Goal: Transaction & Acquisition: Subscribe to service/newsletter

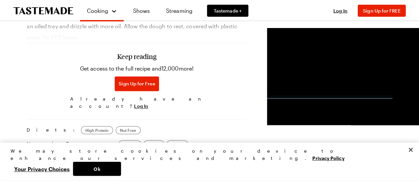
scroll to position [450, 0]
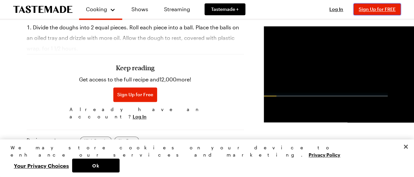
click at [377, 10] on span "Sign Up for FREE" at bounding box center [376, 9] width 37 height 6
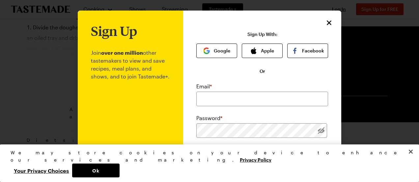
click at [203, 49] on img "button" at bounding box center [206, 50] width 7 height 7
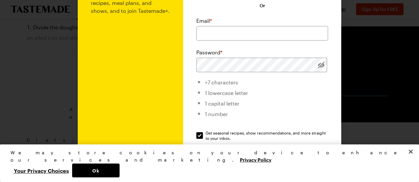
scroll to position [66, 0]
click at [222, 36] on input "email" at bounding box center [262, 33] width 132 height 14
type input "[EMAIL_ADDRESS][DOMAIN_NAME]"
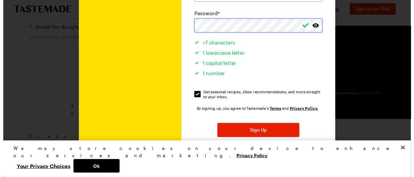
scroll to position [126, 0]
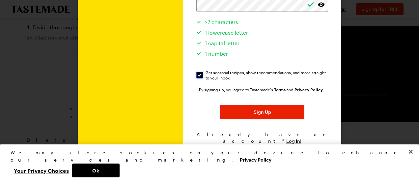
click at [197, 75] on input "Get seasonal recipes, show recommendations, and more straight to your inbox. Ge…" at bounding box center [199, 75] width 7 height 7
checkbox input "false"
click at [253, 111] on span "Sign Up" at bounding box center [261, 112] width 17 height 7
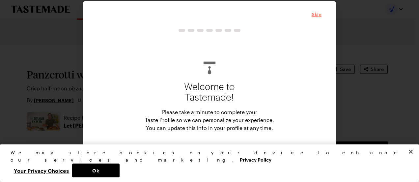
click at [317, 13] on span "Skip" at bounding box center [316, 14] width 10 height 7
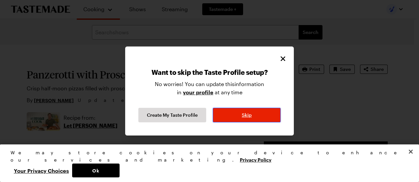
click at [248, 108] on button "Skip" at bounding box center [247, 115] width 68 height 14
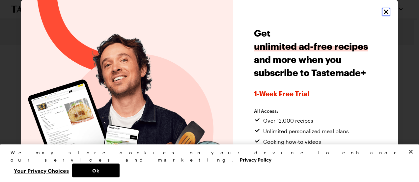
click at [382, 13] on icon "Close" at bounding box center [386, 12] width 8 height 8
type textarea "x"
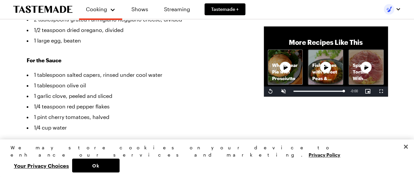
scroll to position [296, 0]
